Goal: Obtain resource: Obtain resource

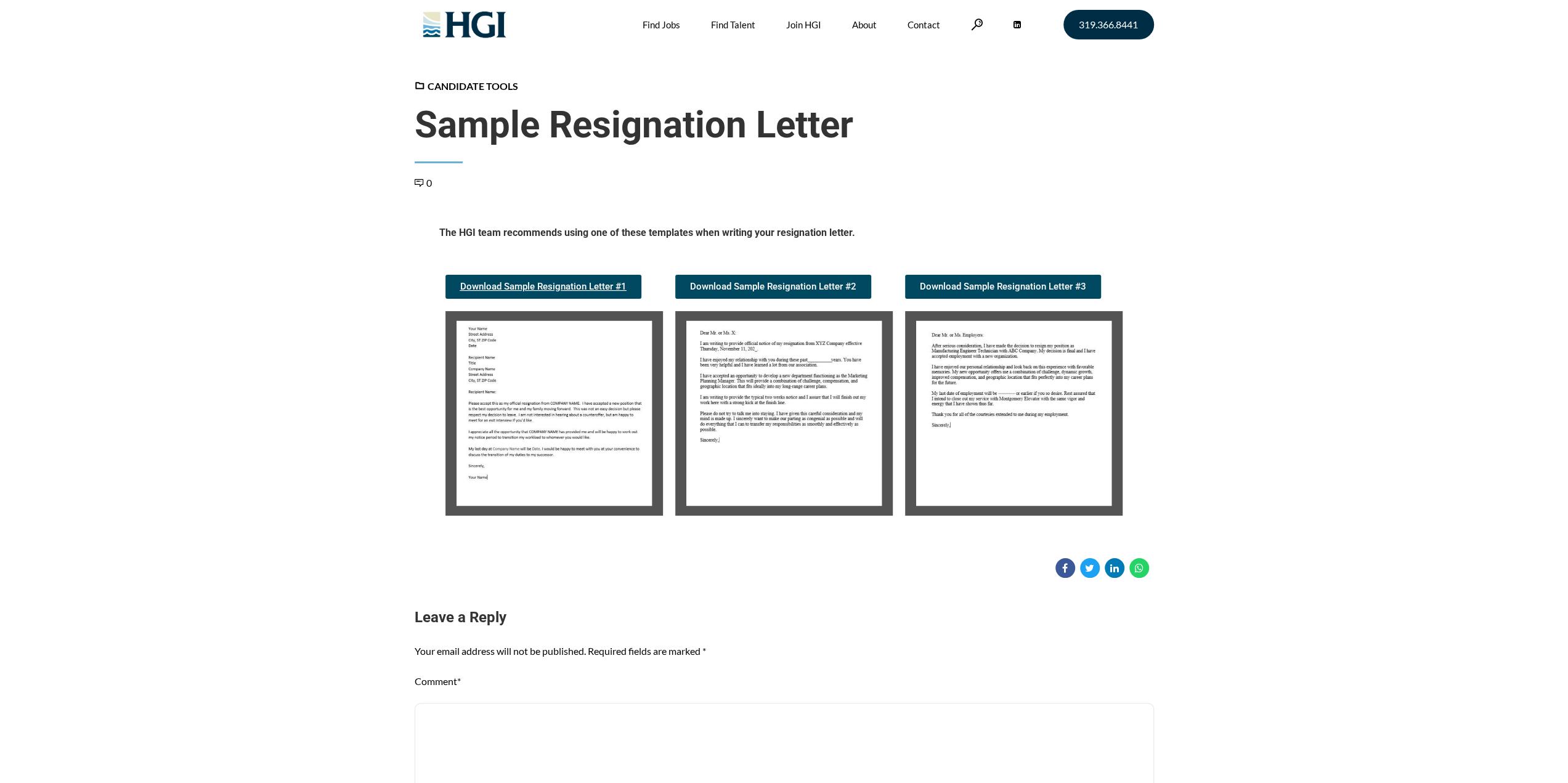
click at [543, 275] on link "Download Sample Resignation Letter #1" at bounding box center [543, 287] width 196 height 24
click at [1188, 422] on article "Candidate Tools Sample Resignation Letter 0 Spread the love The HGI team recomm…" at bounding box center [784, 328] width 1568 height 499
click at [746, 732] on textarea "Comment *" at bounding box center [784, 783] width 739 height 159
drag, startPoint x: 817, startPoint y: 641, endPoint x: 779, endPoint y: 633, distance: 38.8
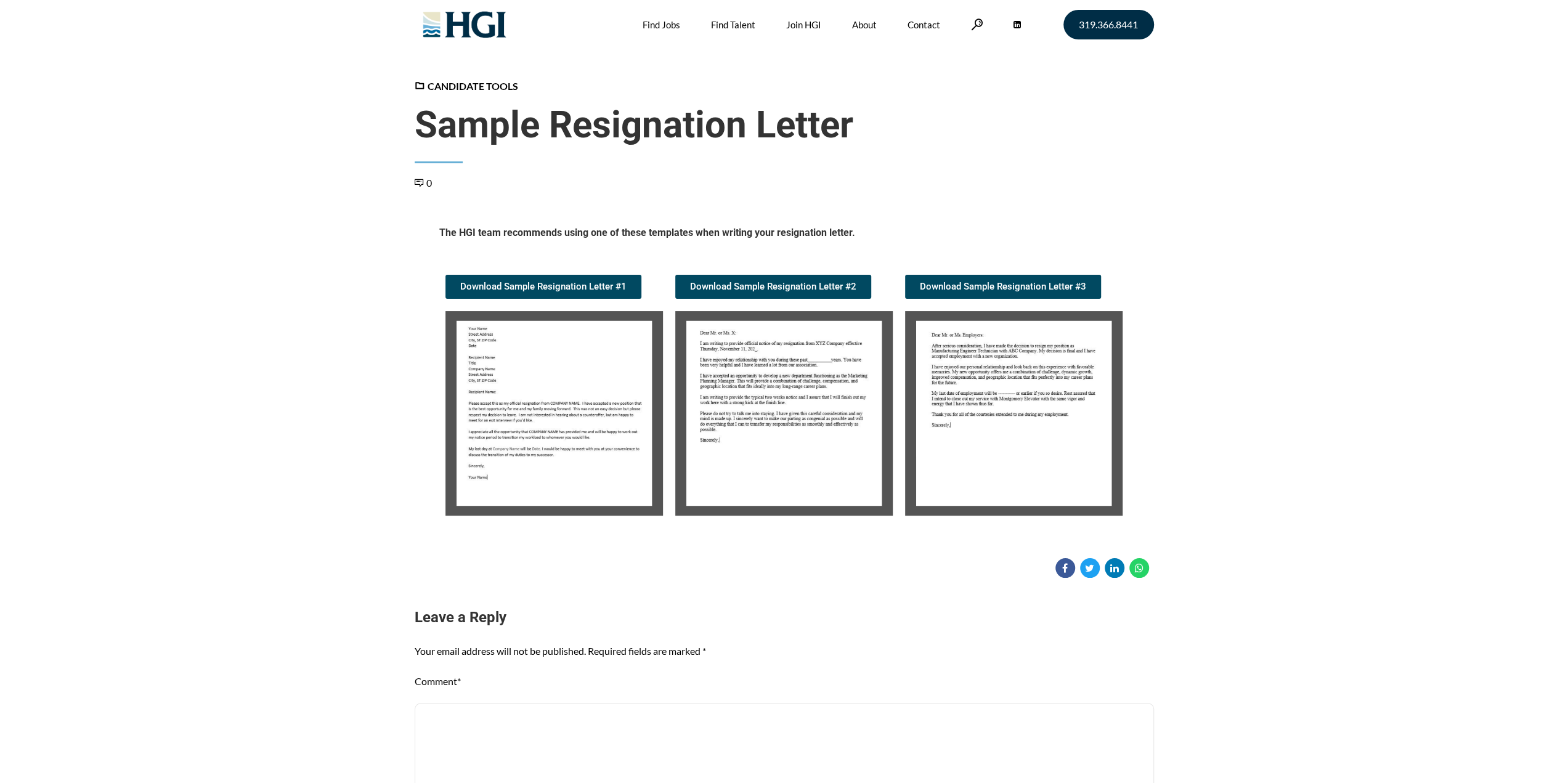
click at [1269, 289] on article "Candidate Tools Sample Resignation Letter 0 Spread the love The HGI team recomm…" at bounding box center [784, 328] width 1568 height 499
click at [876, 656] on p "Your email address will not be published. Required fields are marked *" at bounding box center [784, 651] width 739 height 18
click at [907, 622] on h3 "Leave a Reply Cancel Reply" at bounding box center [784, 618] width 739 height 21
click at [963, 643] on p "Your email address will not be published. Required fields are marked *" at bounding box center [784, 651] width 739 height 18
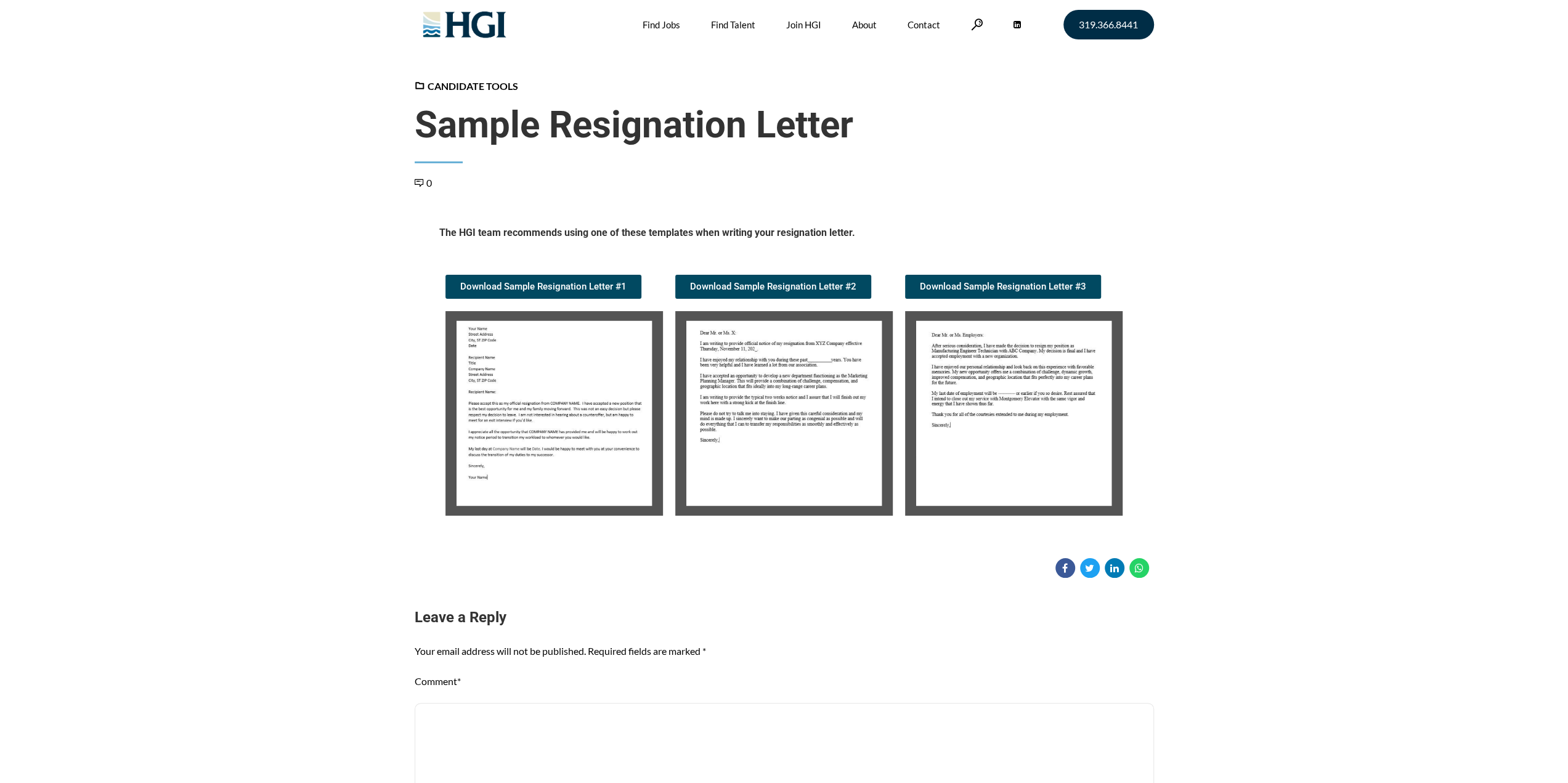
click at [935, 593] on div "Candidate Tools Sample Resignation Letter 0 Spread the love The HGI team recomm…" at bounding box center [784, 686] width 1568 height 1215
click at [789, 472] on img at bounding box center [784, 414] width 218 height 205
click at [850, 609] on h3 "Leave a Reply Cancel Reply" at bounding box center [784, 618] width 739 height 21
click at [742, 604] on div "Candidate Tools Sample Resignation Letter 0 Spread the love The HGI team recomm…" at bounding box center [784, 686] width 1568 height 1215
